Goal: Entertainment & Leisure: Consume media (video, audio)

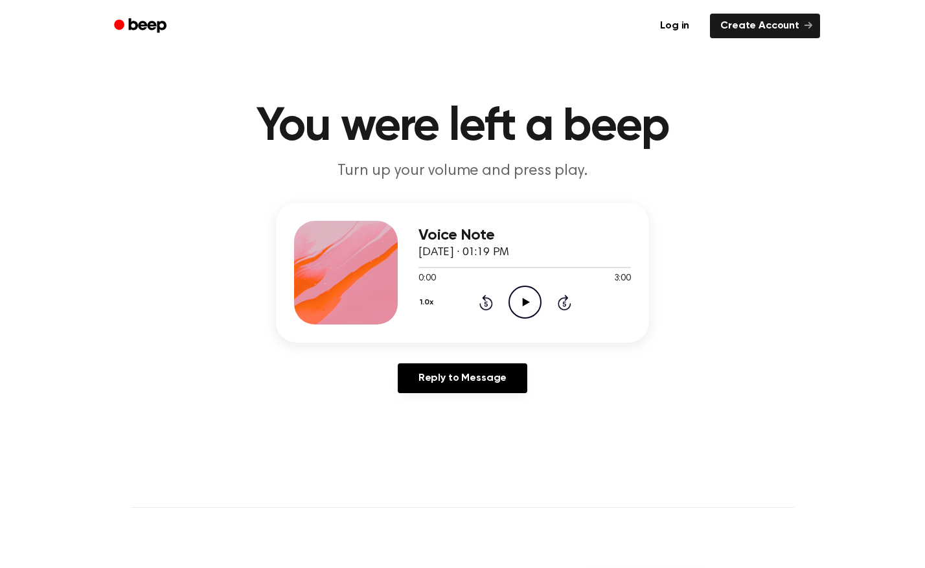
click at [523, 306] on icon "Play Audio" at bounding box center [524, 302] width 33 height 33
click at [426, 302] on button "1.0x" at bounding box center [427, 302] width 19 height 22
click at [460, 446] on div "Playback Speed 0.8x 1.0x 1.2x 1.5x 2.0x" at bounding box center [443, 388] width 50 height 145
click at [442, 446] on span "2.0x" at bounding box center [439, 449] width 16 height 14
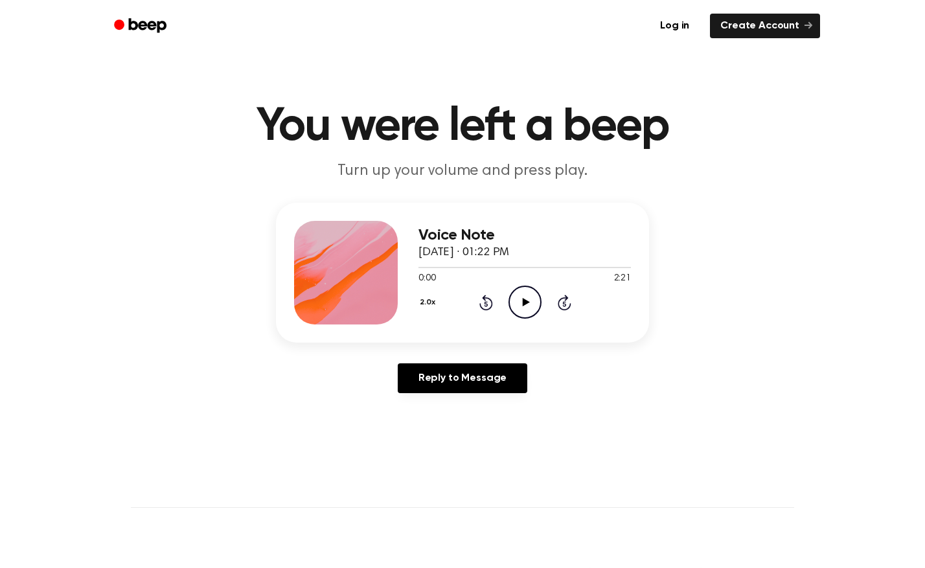
click at [516, 302] on icon "Play Audio" at bounding box center [524, 302] width 33 height 33
